Goal: Task Accomplishment & Management: Complete application form

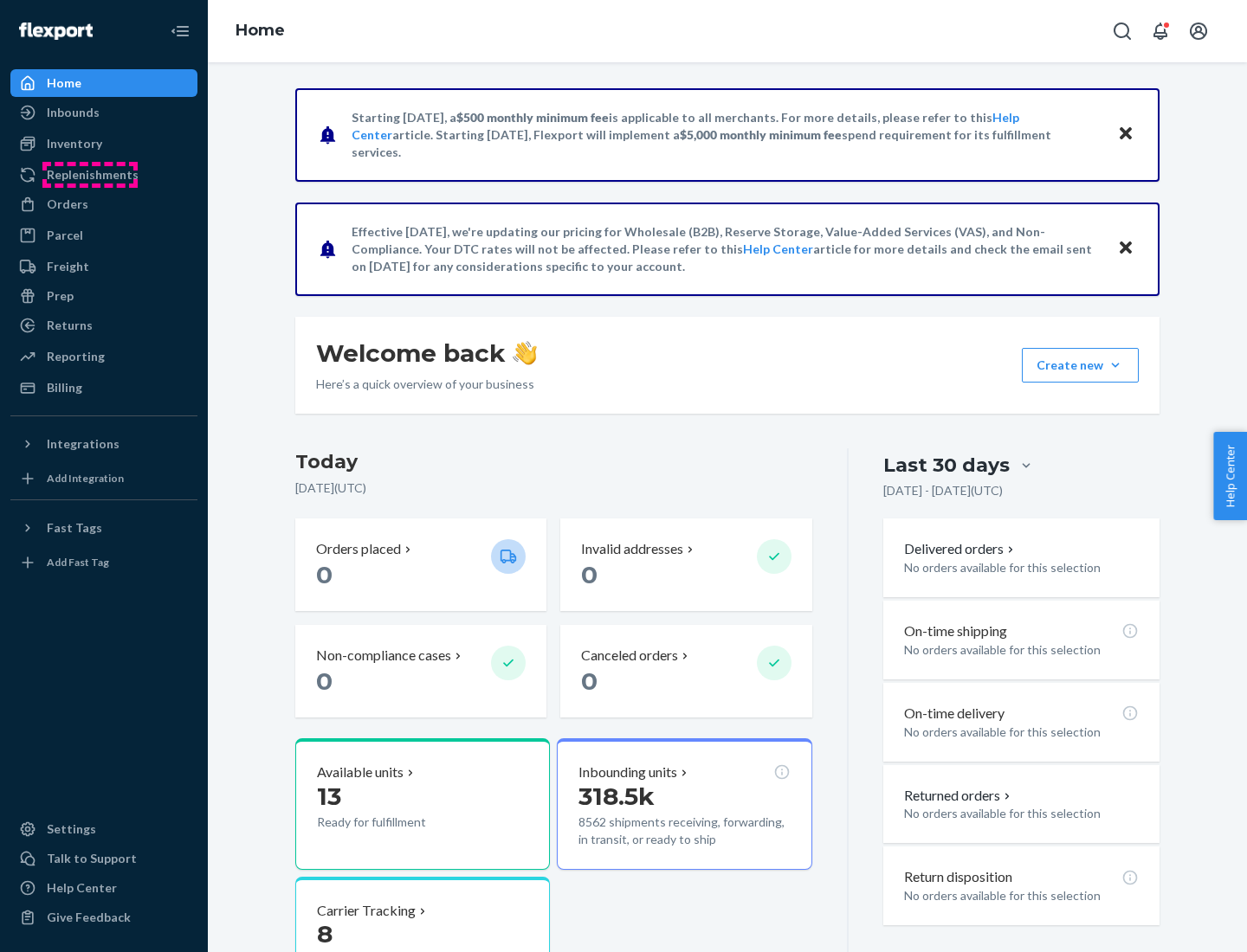
click at [90, 175] on div "Replenishments" at bounding box center [93, 174] width 92 height 17
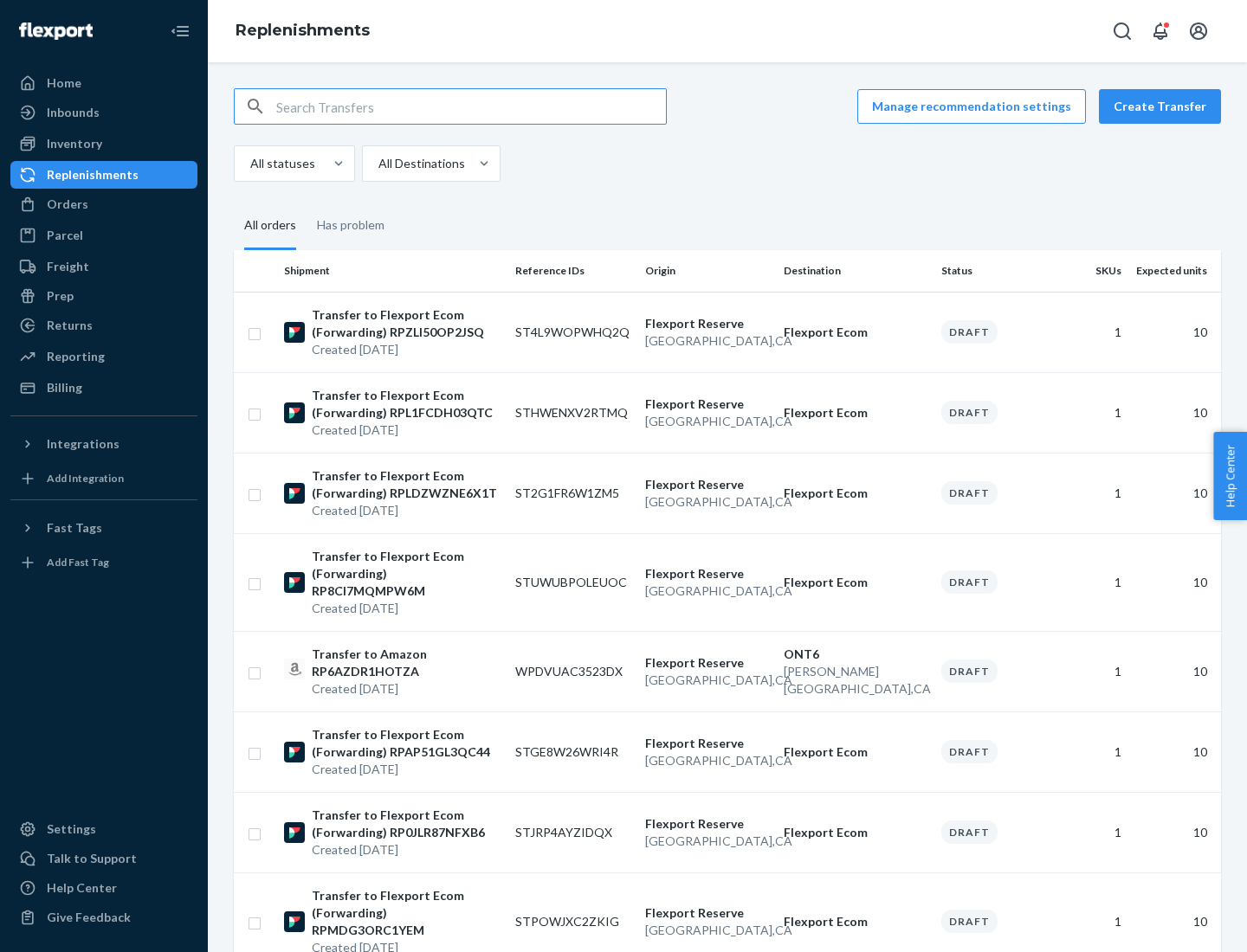
click at [1164, 106] on button "Create Transfer" at bounding box center [1160, 106] width 122 height 34
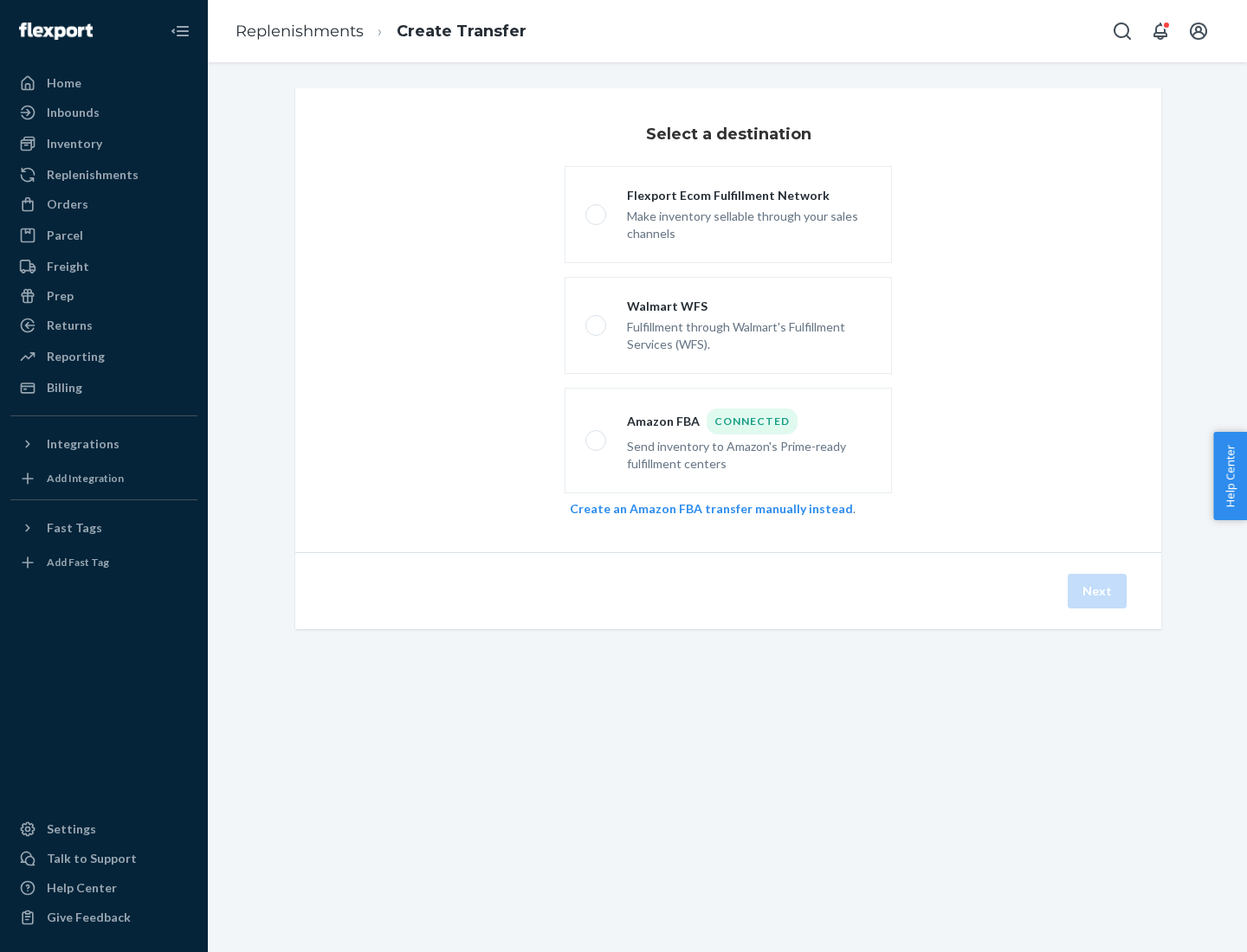
click at [702, 508] on link "Create an Amazon FBA transfer manually instead" at bounding box center [711, 508] width 283 height 14
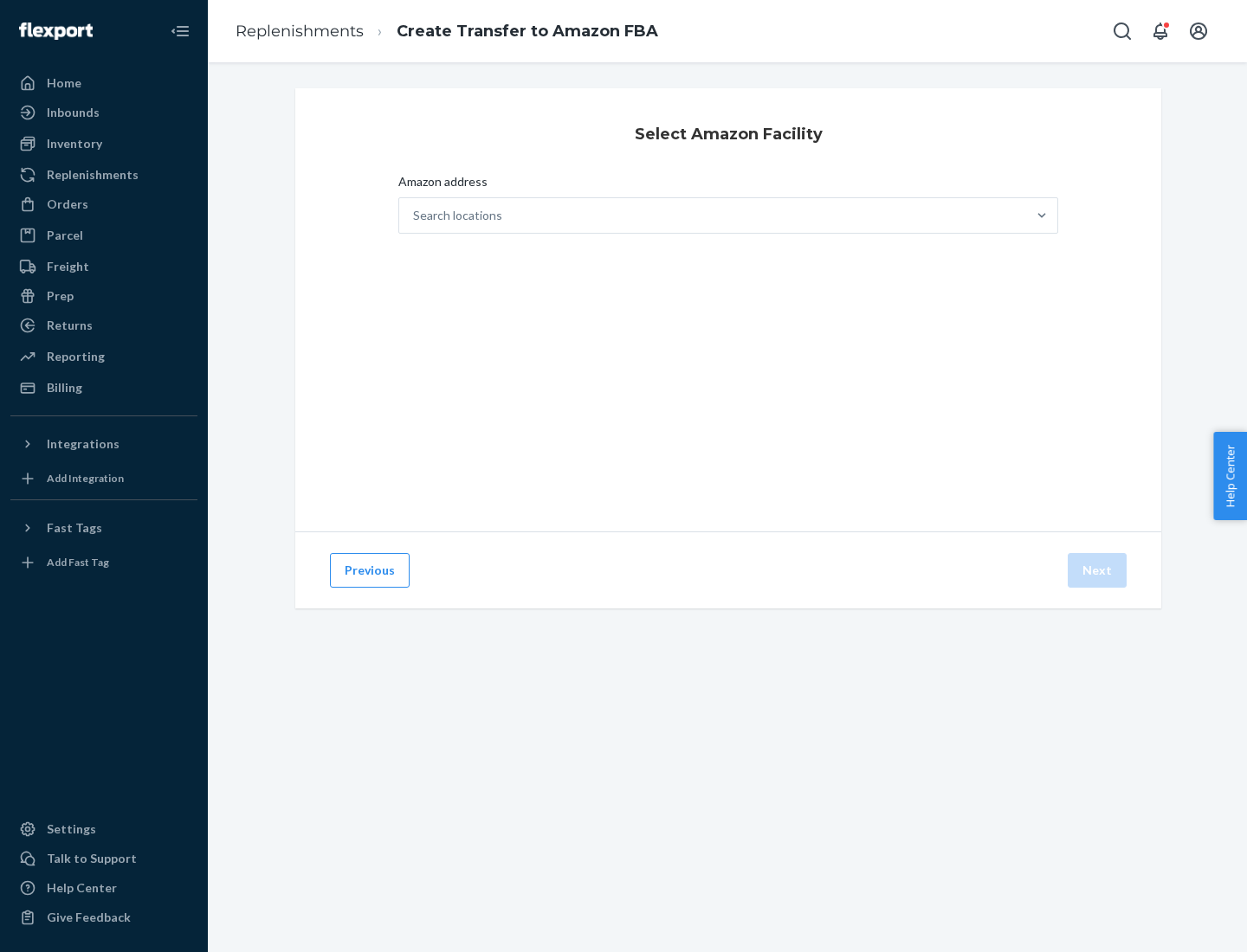
click at [712, 215] on div "Search locations" at bounding box center [712, 215] width 627 height 34
click at [415, 215] on input "Amazon address Search locations" at bounding box center [414, 215] width 2 height 17
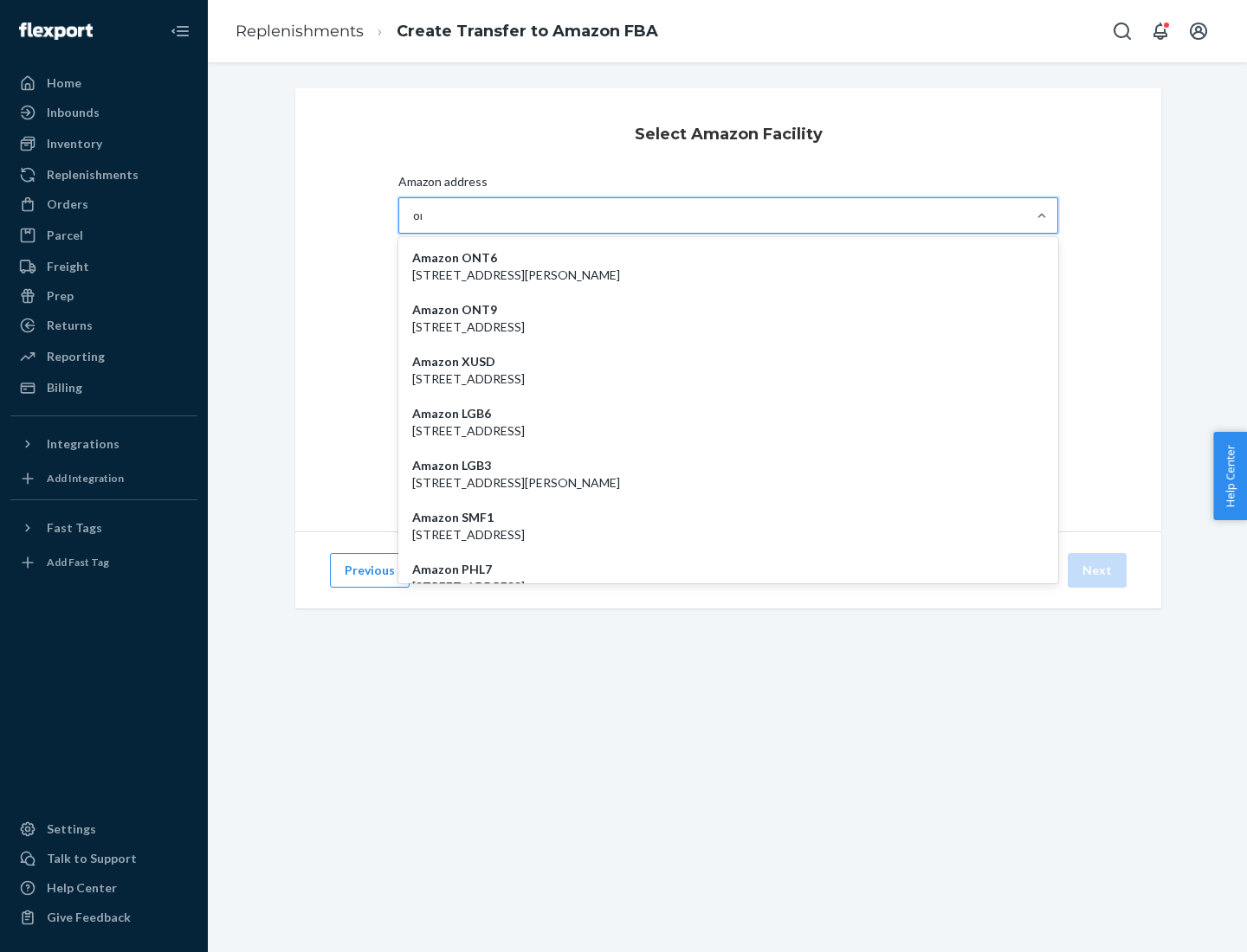
type input "ont6"
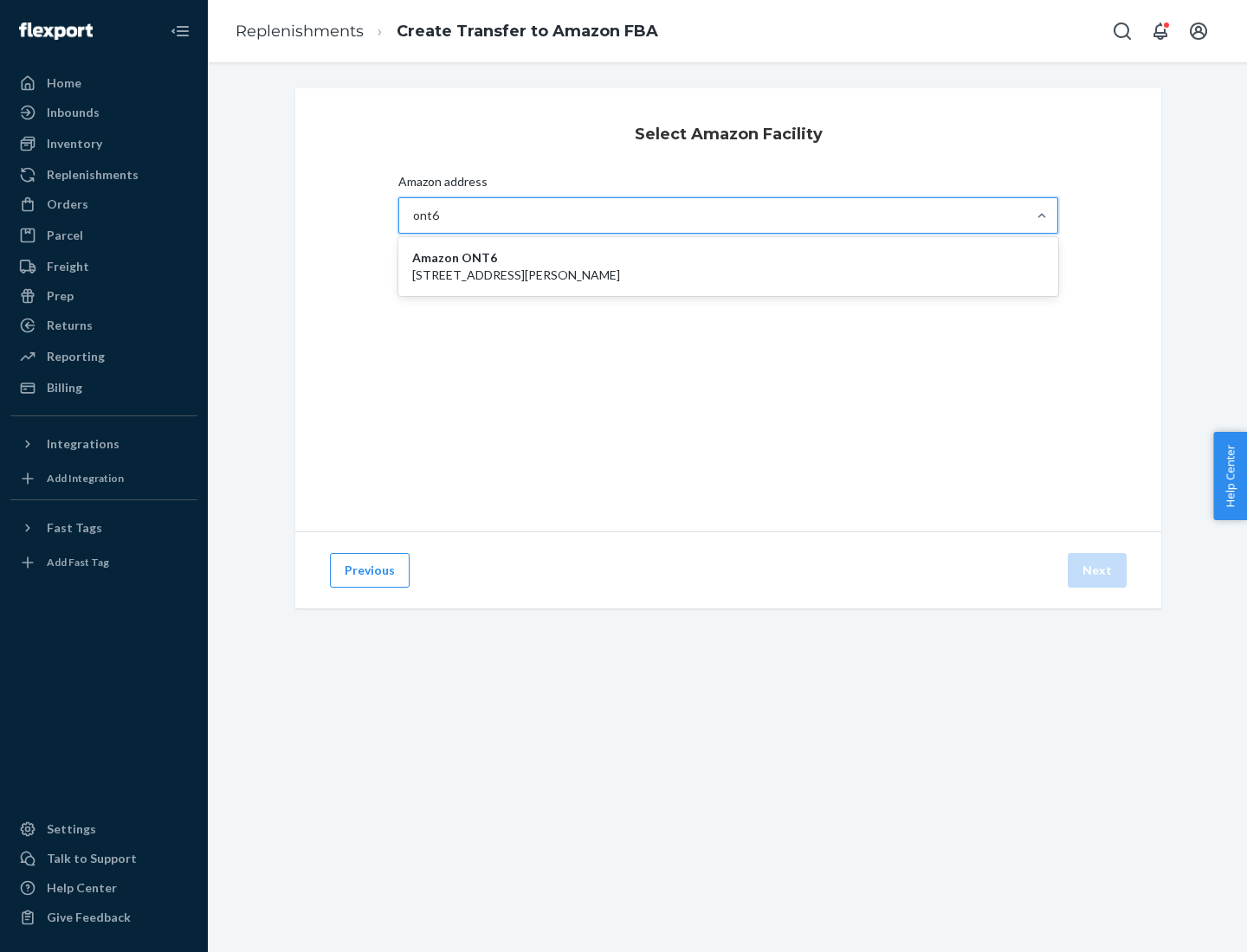
click at [729, 267] on p "[STREET_ADDRESS][PERSON_NAME]" at bounding box center [728, 275] width 632 height 17
click at [440, 224] on input "ont6" at bounding box center [426, 215] width 27 height 17
click at [1098, 571] on button "Next" at bounding box center [1096, 571] width 59 height 34
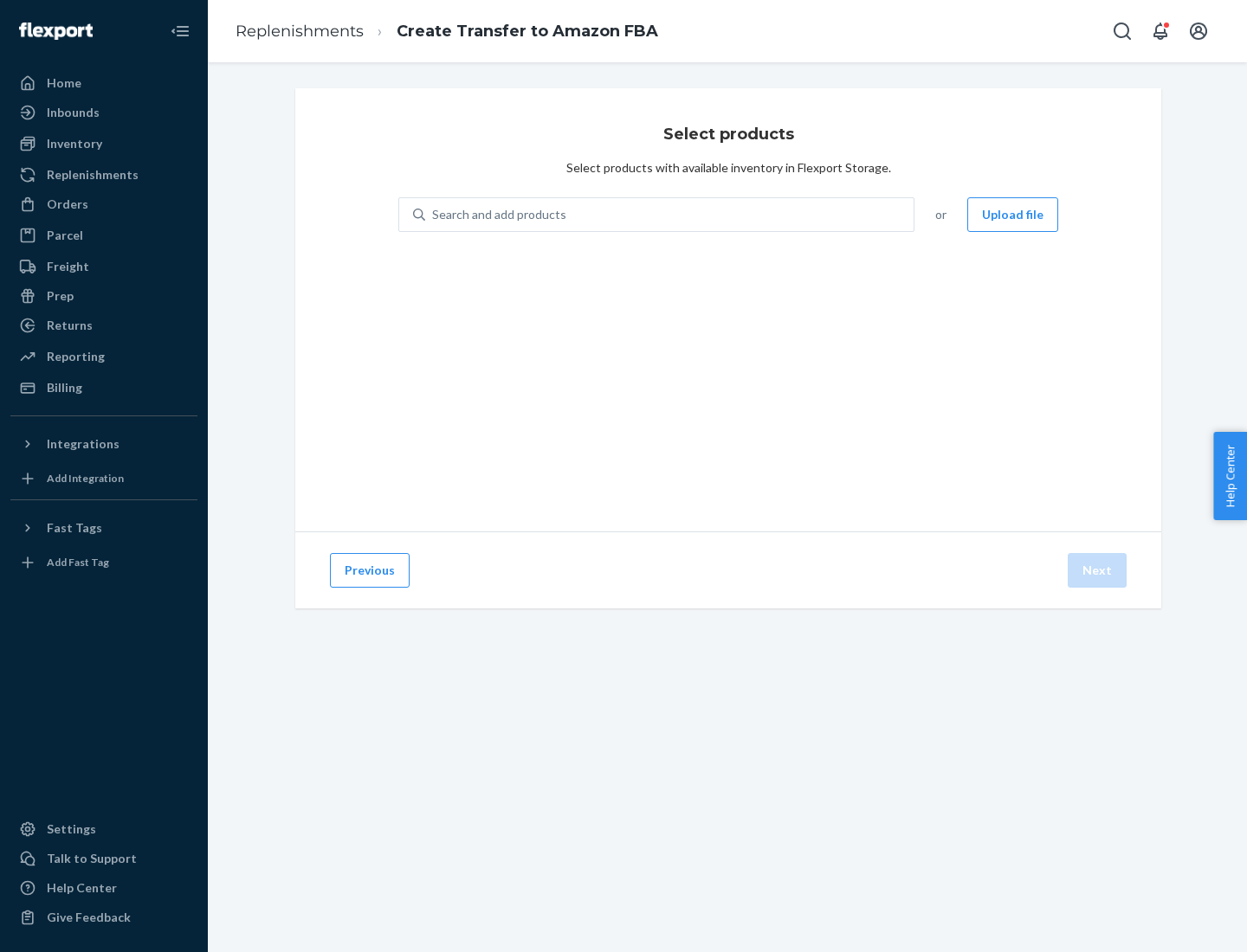
click at [670, 215] on div "Search and add products" at bounding box center [670, 215] width 489 height 32
click at [434, 215] on input "Search and add products" at bounding box center [433, 215] width 2 height 17
type input "test"
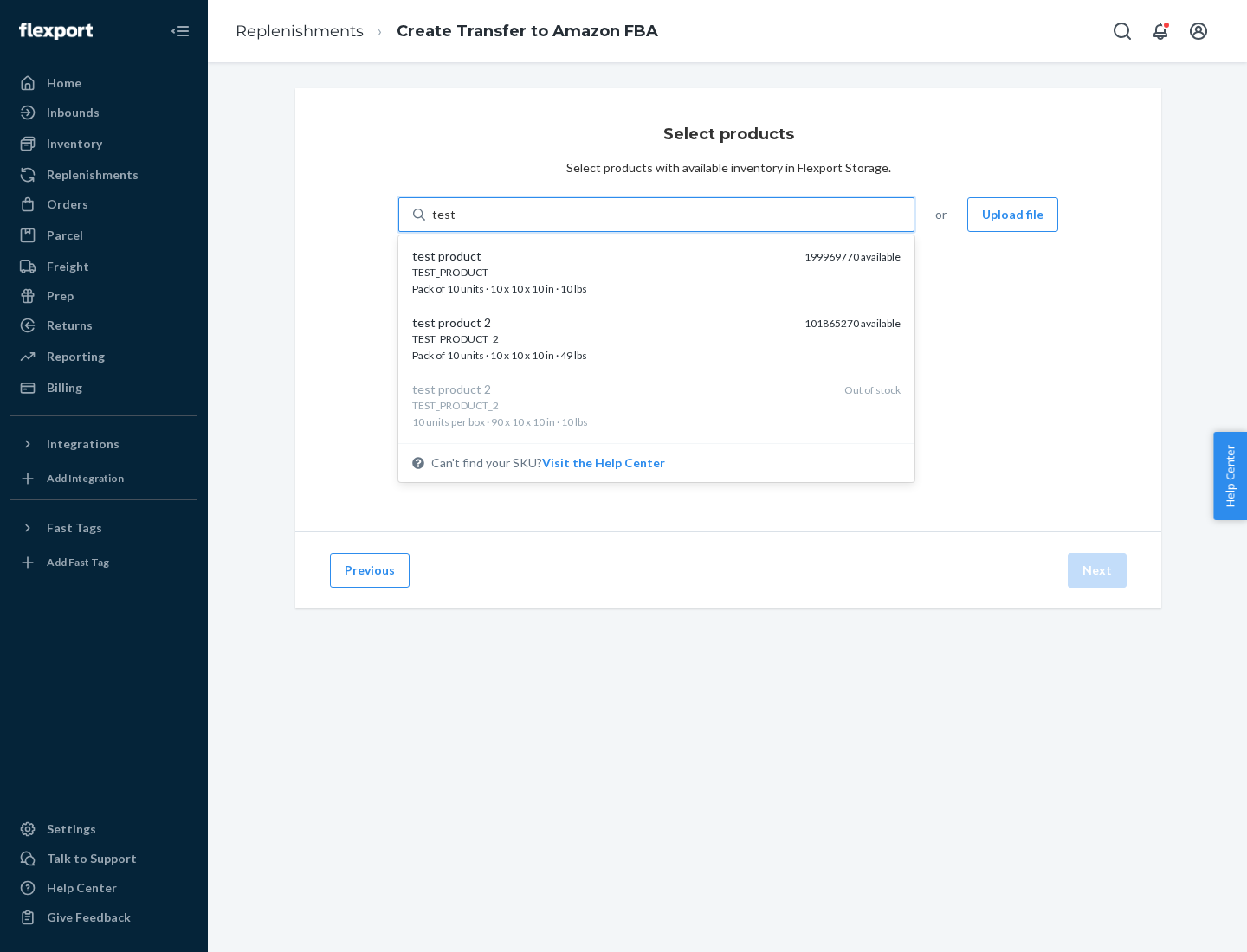
click at [602, 272] on div "TEST_PRODUCT" at bounding box center [601, 272] width 379 height 14
click at [454, 224] on input "test" at bounding box center [443, 215] width 23 height 17
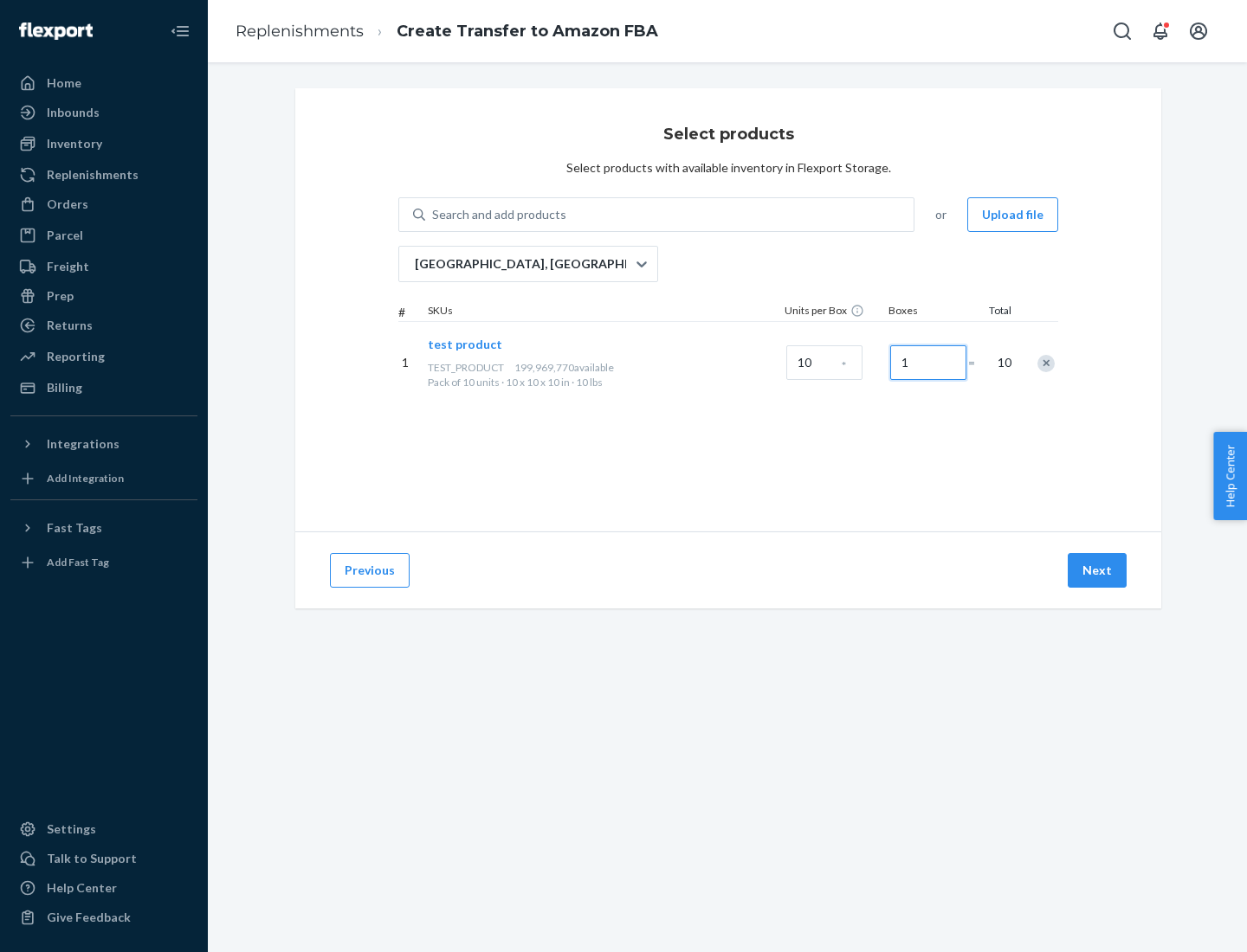
type input "1"
click at [1098, 571] on button "Next" at bounding box center [1096, 571] width 59 height 34
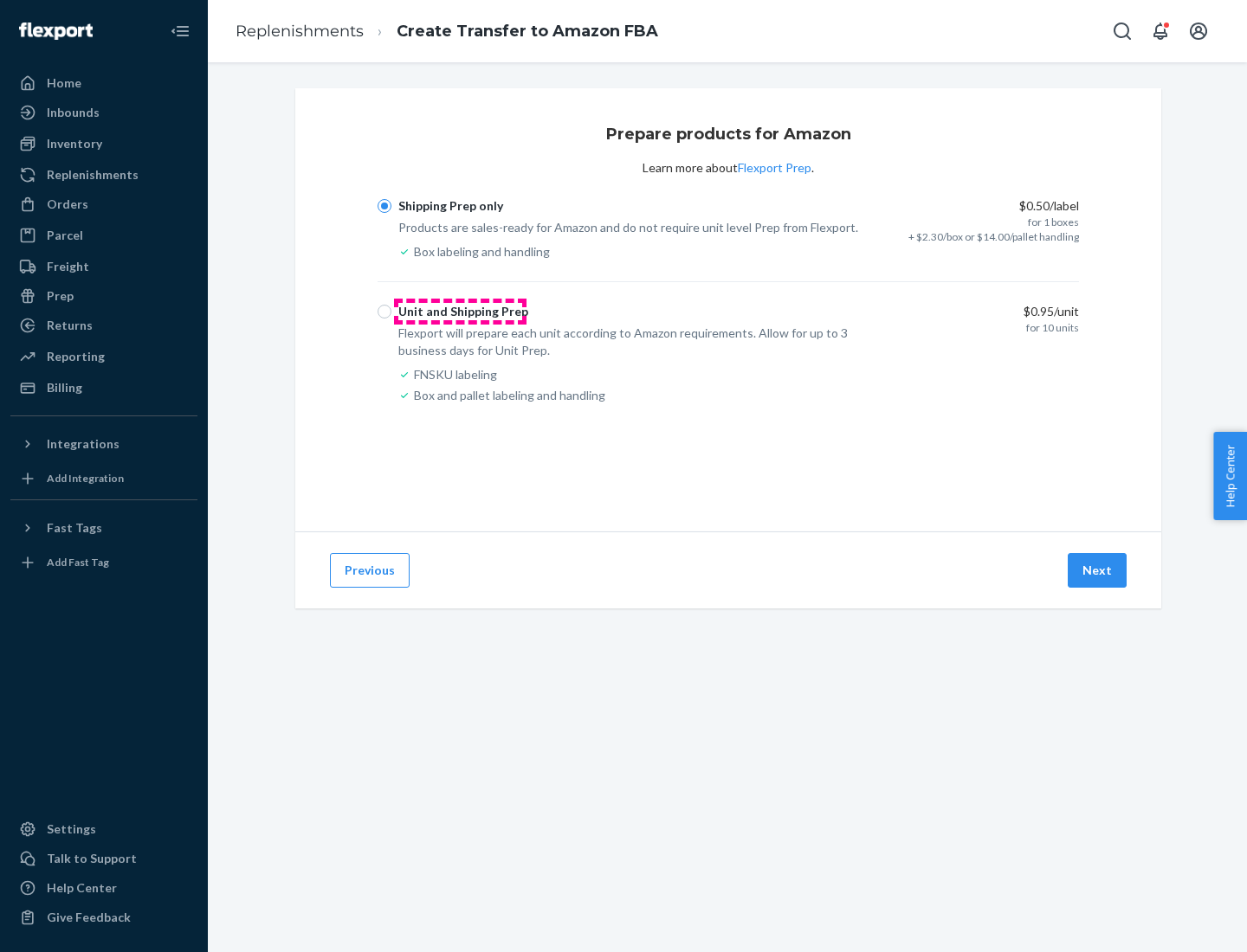
click at [460, 312] on div "Unit and Shipping Prep" at bounding box center [463, 311] width 130 height 17
click at [391, 312] on input "Unit and Shipping Prep" at bounding box center [384, 311] width 14 height 14
radio input "true"
click at [1098, 571] on button "Next" at bounding box center [1096, 571] width 59 height 34
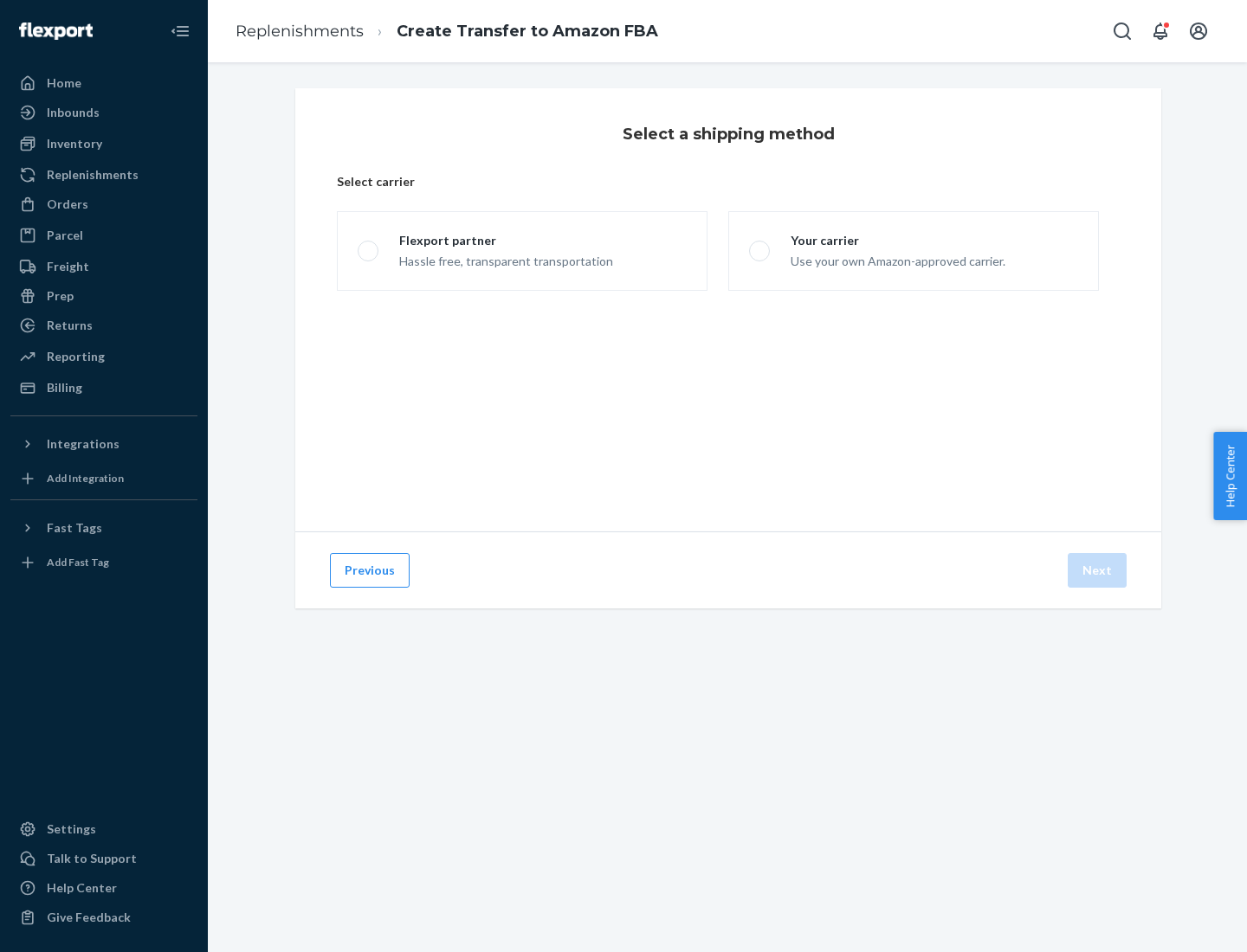
click at [896, 241] on div "Your carrier" at bounding box center [898, 240] width 215 height 17
click at [760, 246] on input "Your carrier Use your own Amazon-approved carrier." at bounding box center [755, 252] width 11 height 11
radio input "true"
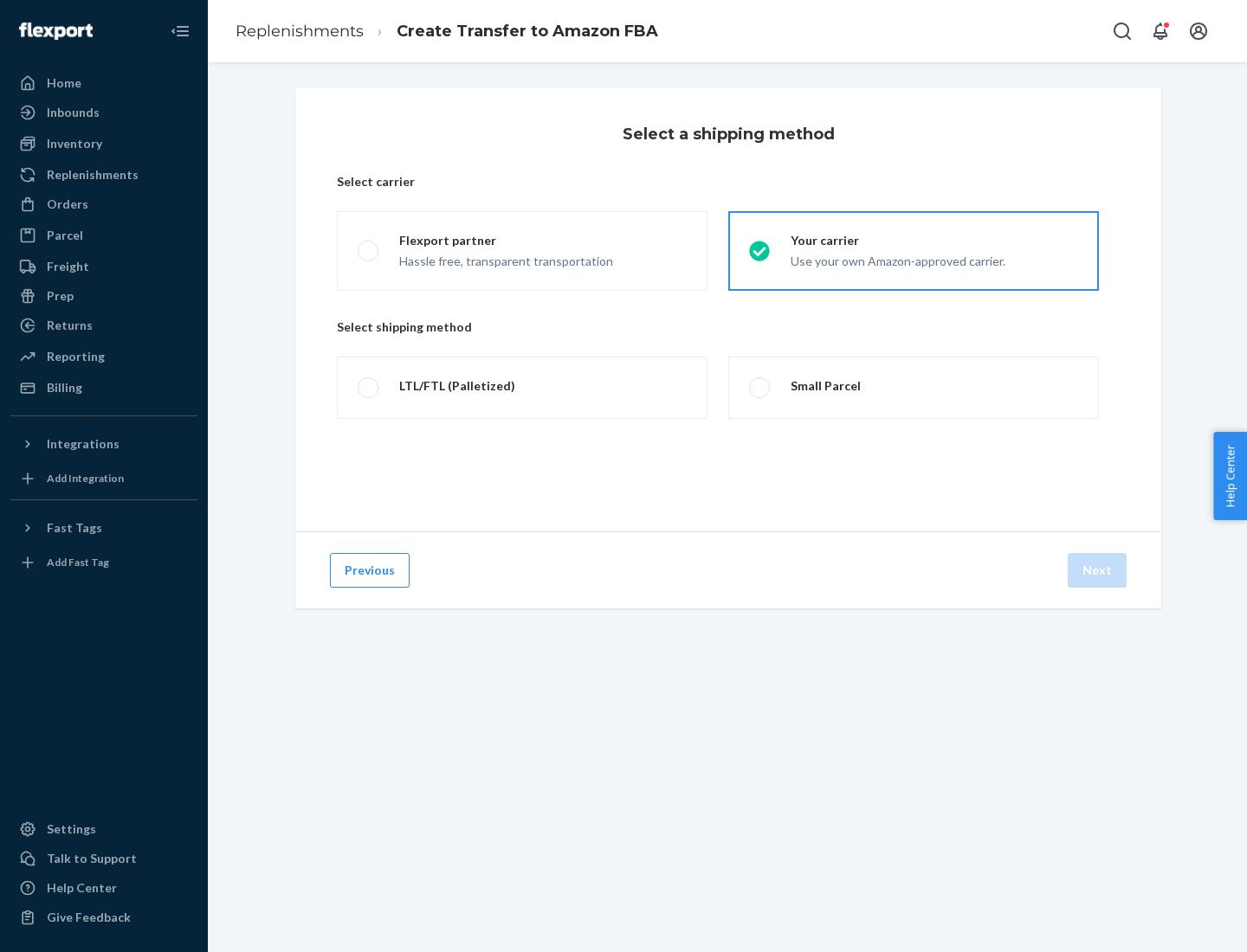
click at [823, 386] on div "Small Parcel" at bounding box center [826, 386] width 70 height 17
click at [760, 386] on input "Small Parcel" at bounding box center [755, 389] width 11 height 11
radio input "true"
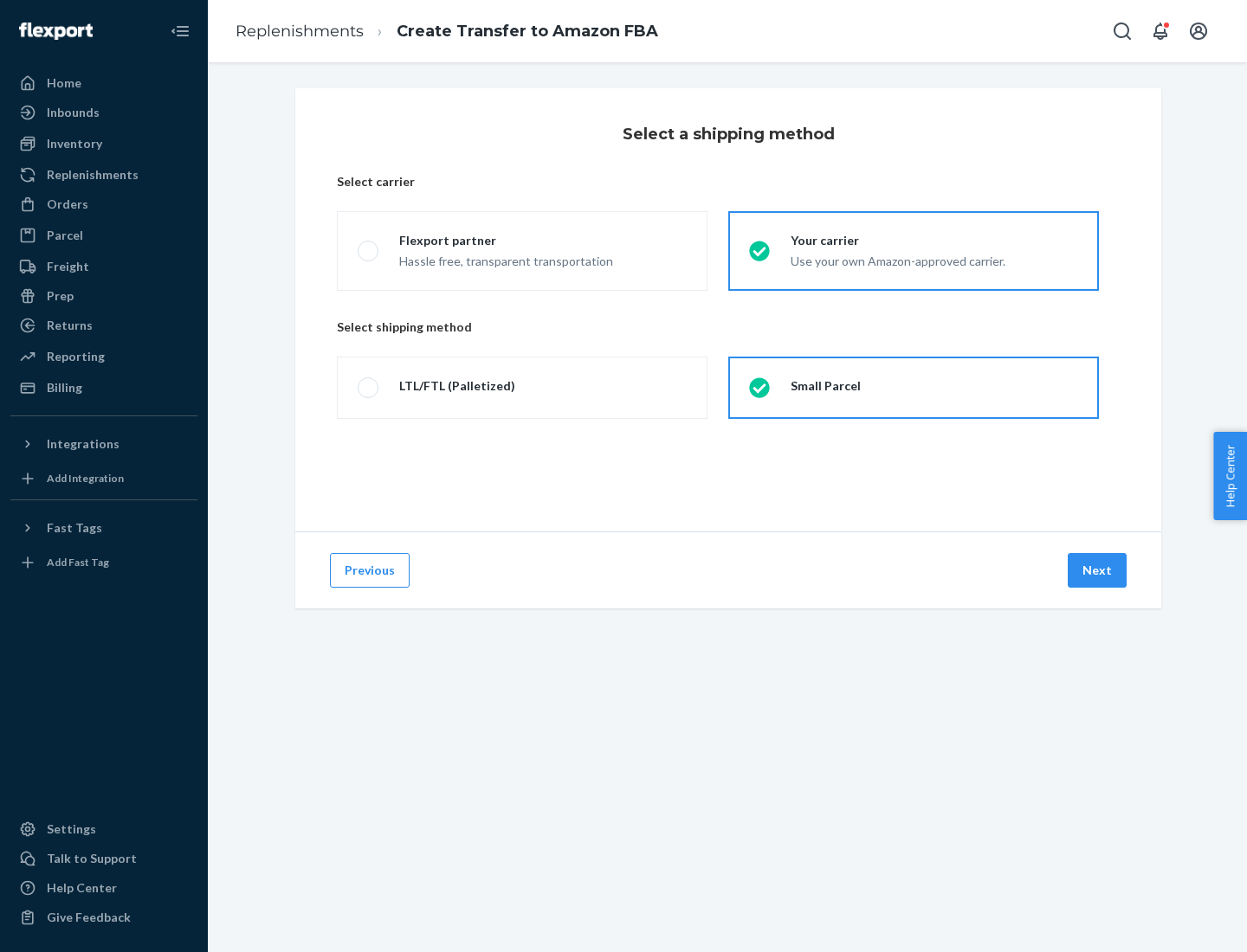
click at [1098, 571] on button "Next" at bounding box center [1096, 571] width 59 height 34
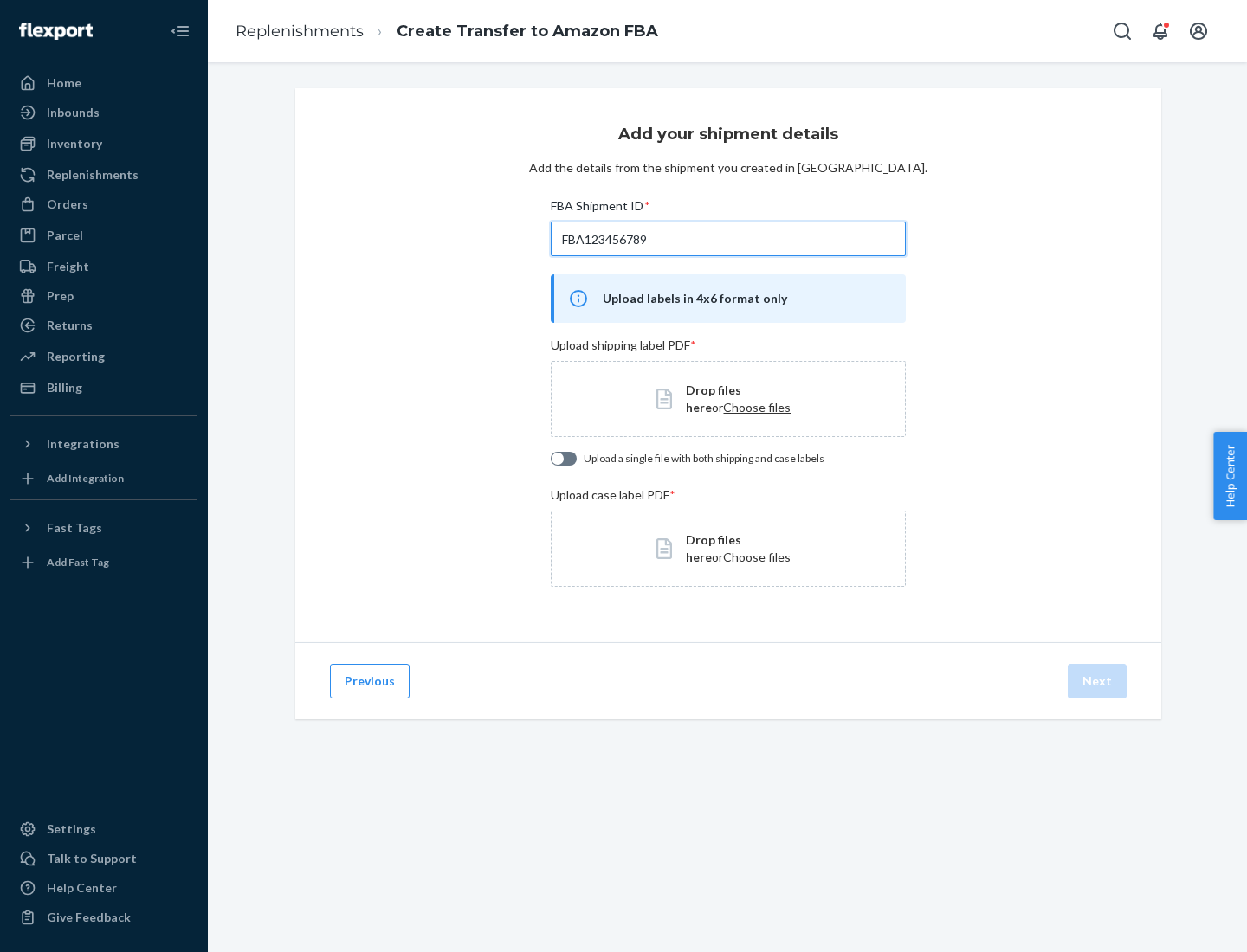
type input "FBA123456789"
click at [723, 407] on span "Choose files" at bounding box center [756, 407] width 68 height 14
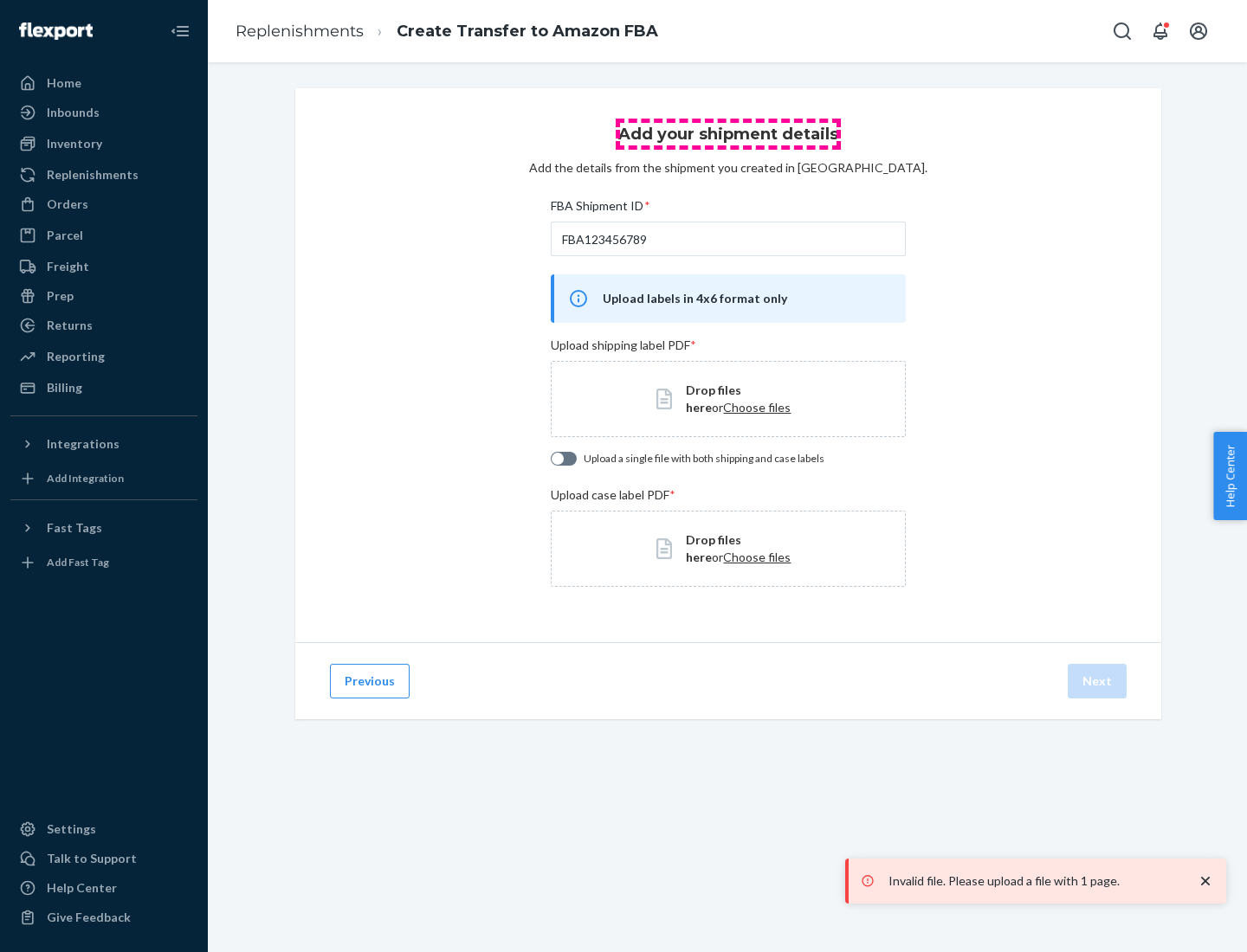
click at [728, 134] on h3 "Add your shipment details" at bounding box center [729, 133] width 220 height 23
